Goal: Transaction & Acquisition: Purchase product/service

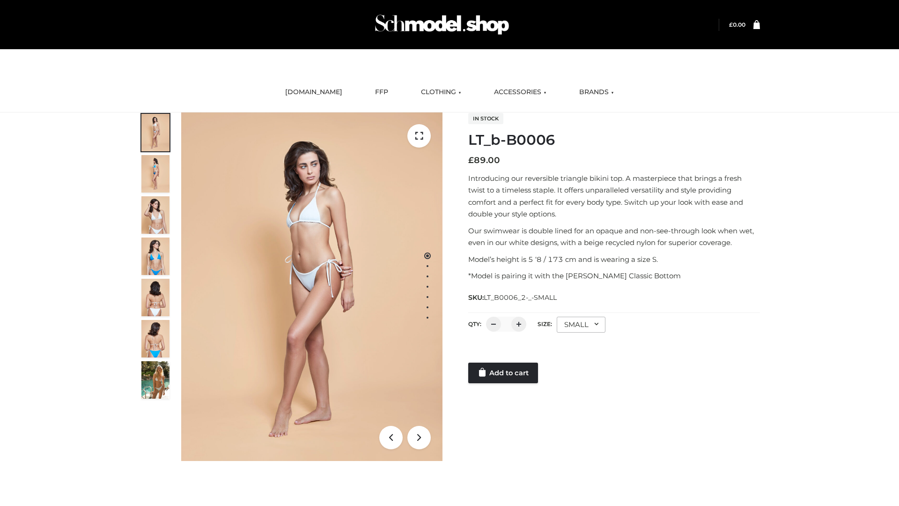
click at [504, 373] on link "Add to cart" at bounding box center [503, 373] width 70 height 21
